Goal: Register for event/course

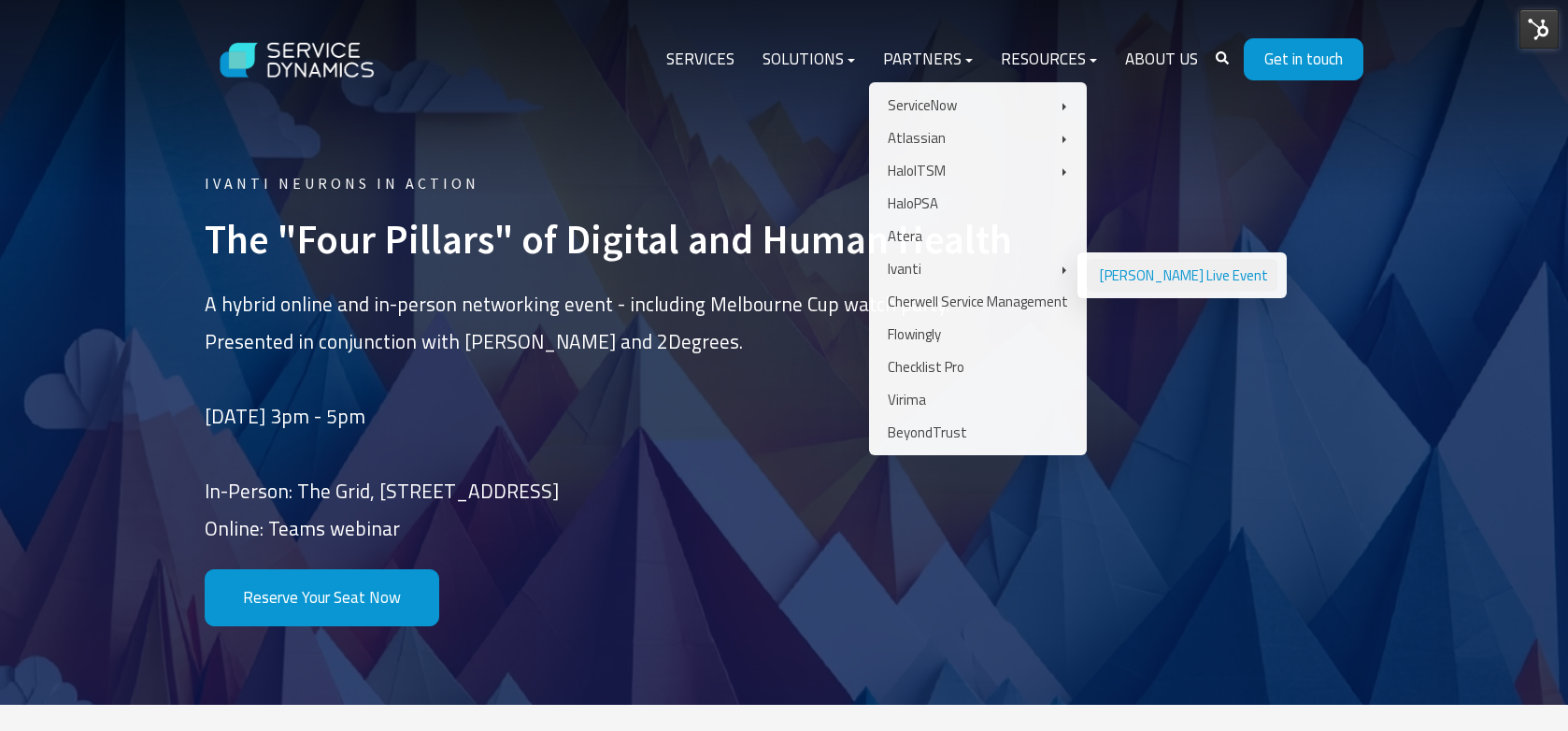
click at [1138, 273] on link "Ivanti Neurons Live Event" at bounding box center [1182, 275] width 191 height 33
click at [958, 257] on link "Ivanti" at bounding box center [978, 269] width 199 height 33
